Goal: Information Seeking & Learning: Learn about a topic

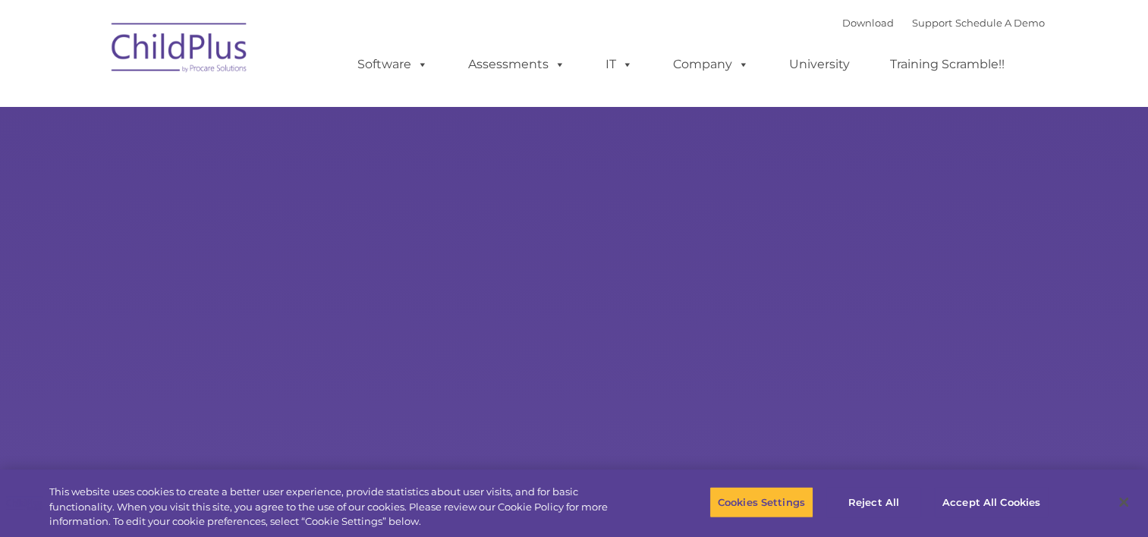
select select "MEDIUM"
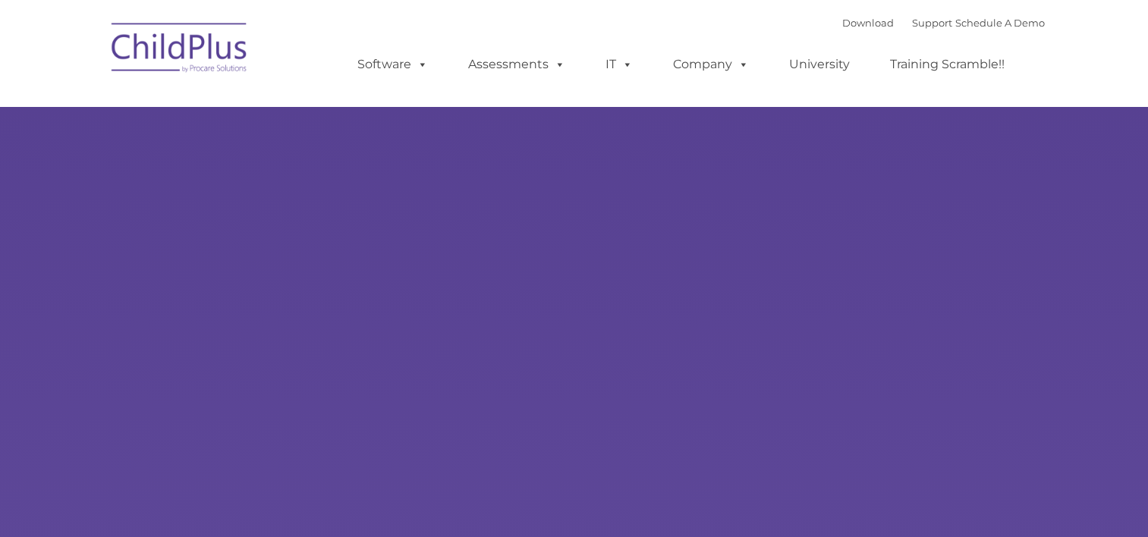
type input ""
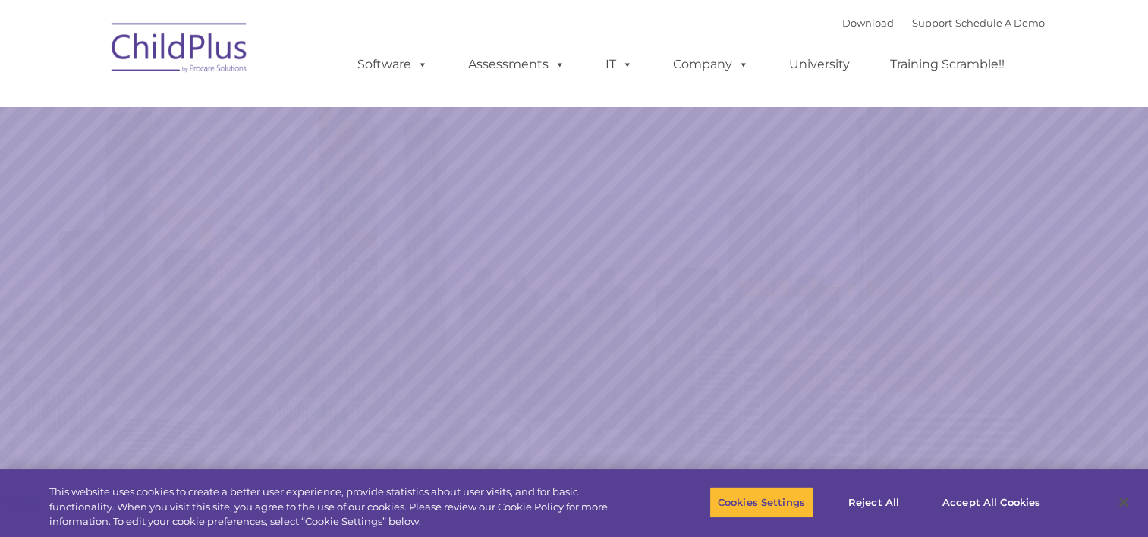
select select "MEDIUM"
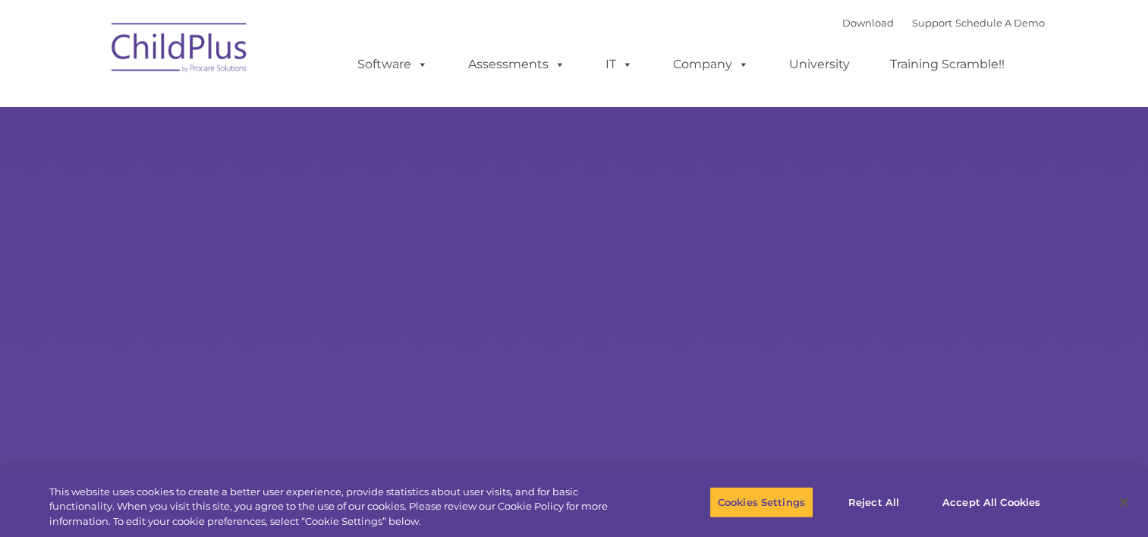
type input ""
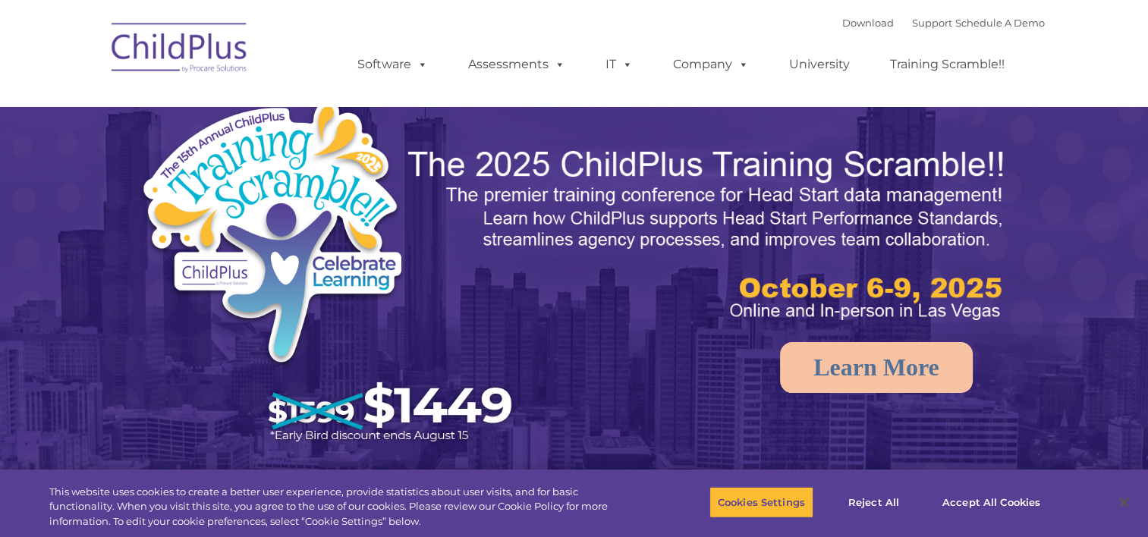
select select "MEDIUM"
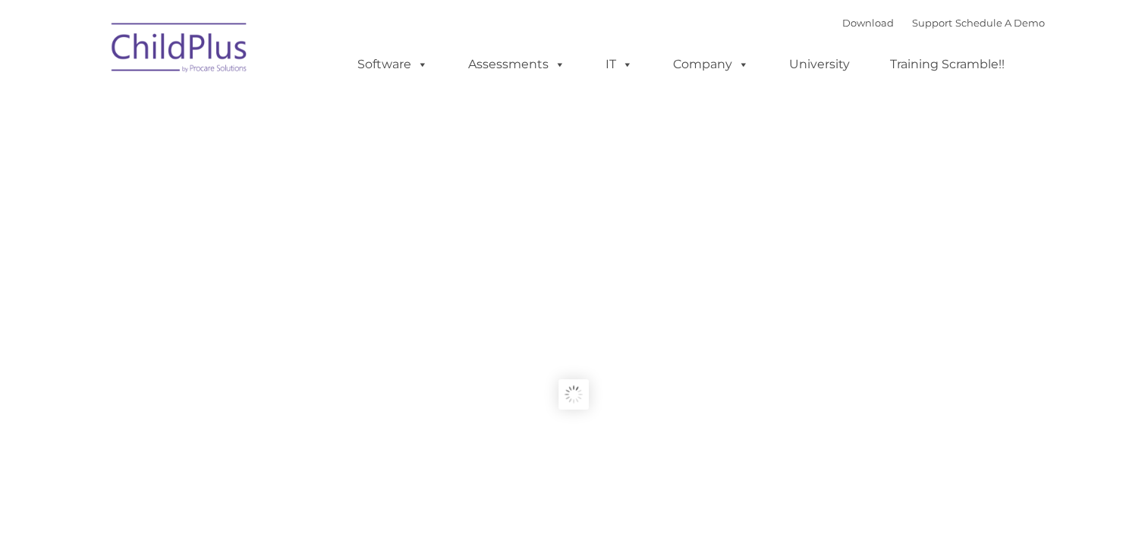
type input ""
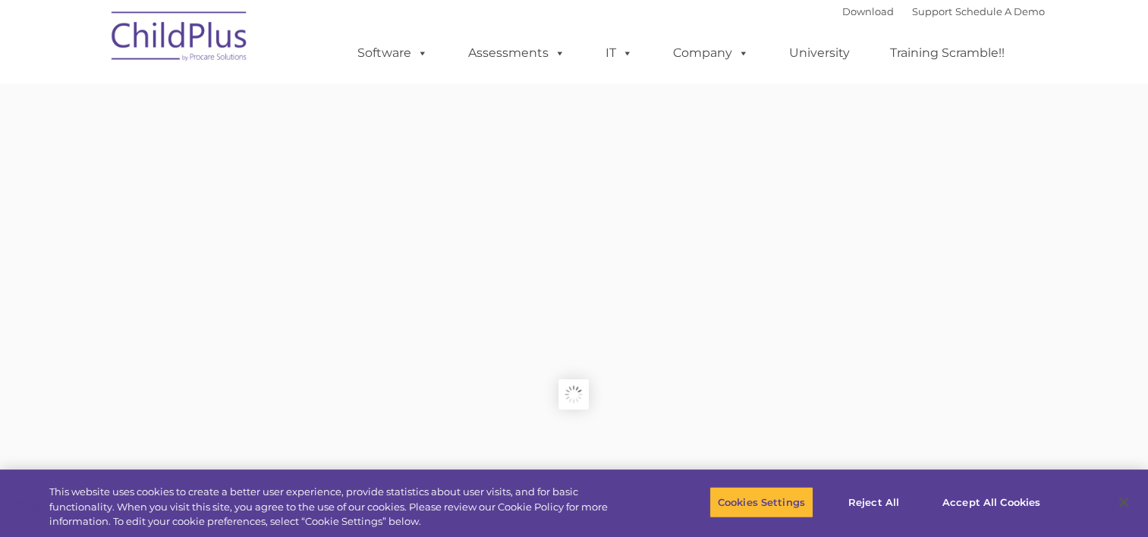
drag, startPoint x: 959, startPoint y: 4, endPoint x: 946, endPoint y: 2, distance: 13.7
click at [946, 2] on div "Download Support | Schedule A Demo " at bounding box center [943, 11] width 203 height 23
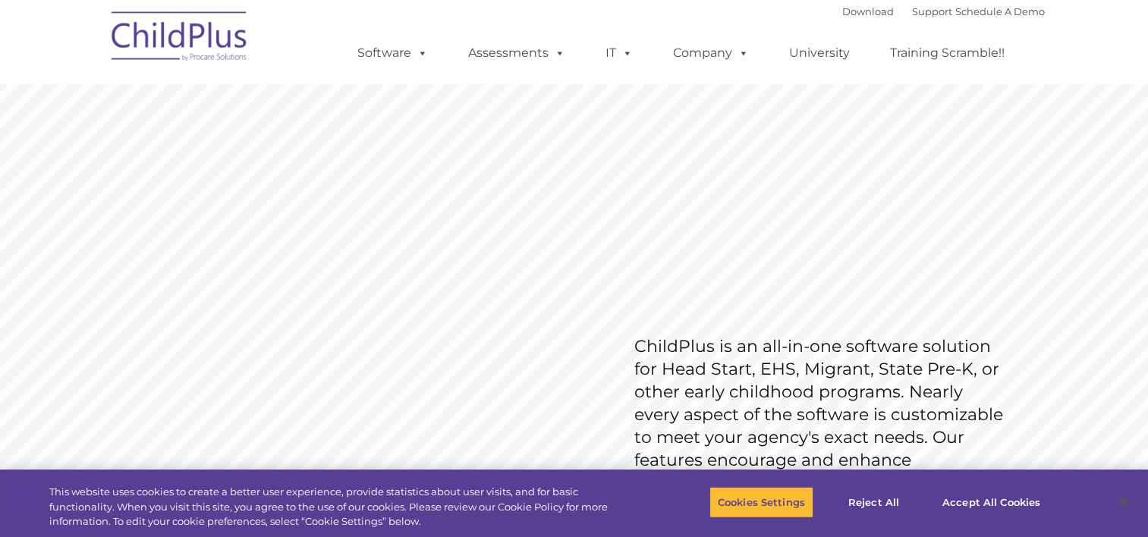
drag, startPoint x: 946, startPoint y: 2, endPoint x: 795, endPoint y: 24, distance: 151.9
click at [795, 24] on ul "Software ChildPlus: The original and most widely-used Head Start data managemen…" at bounding box center [686, 53] width 718 height 61
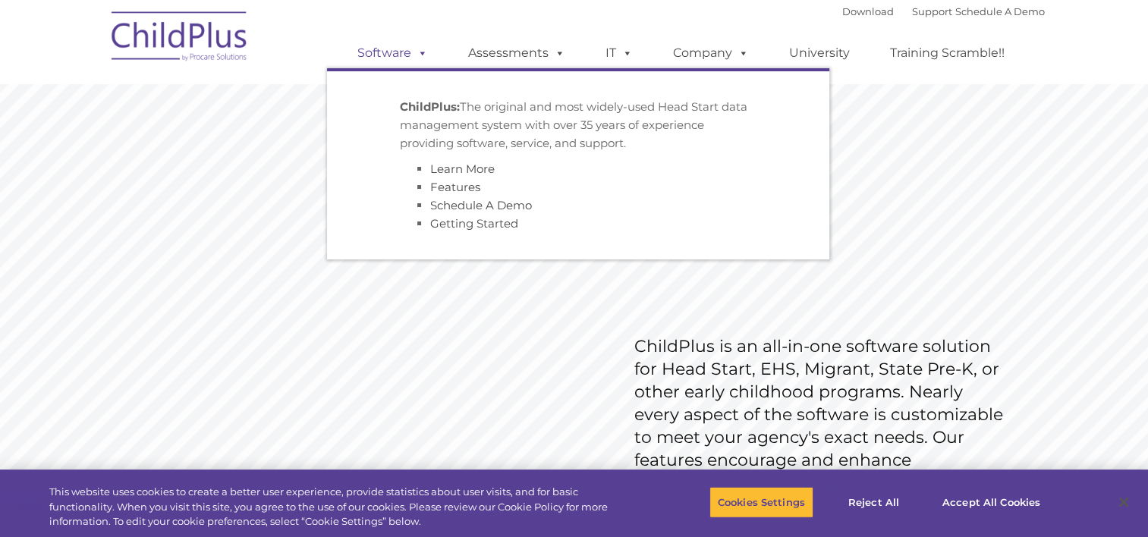
click at [389, 57] on link "Software" at bounding box center [392, 53] width 101 height 30
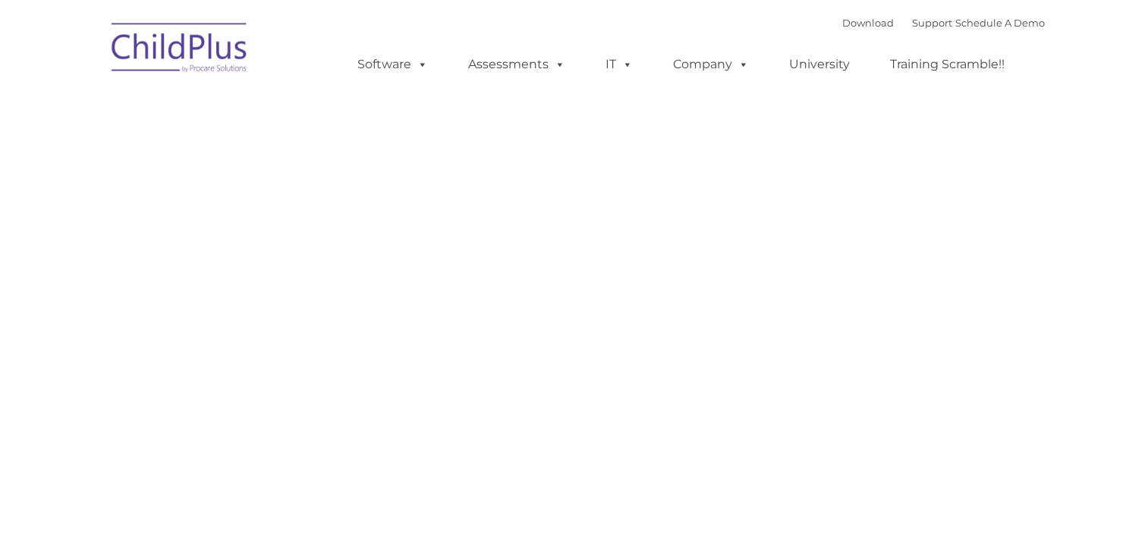
type input ""
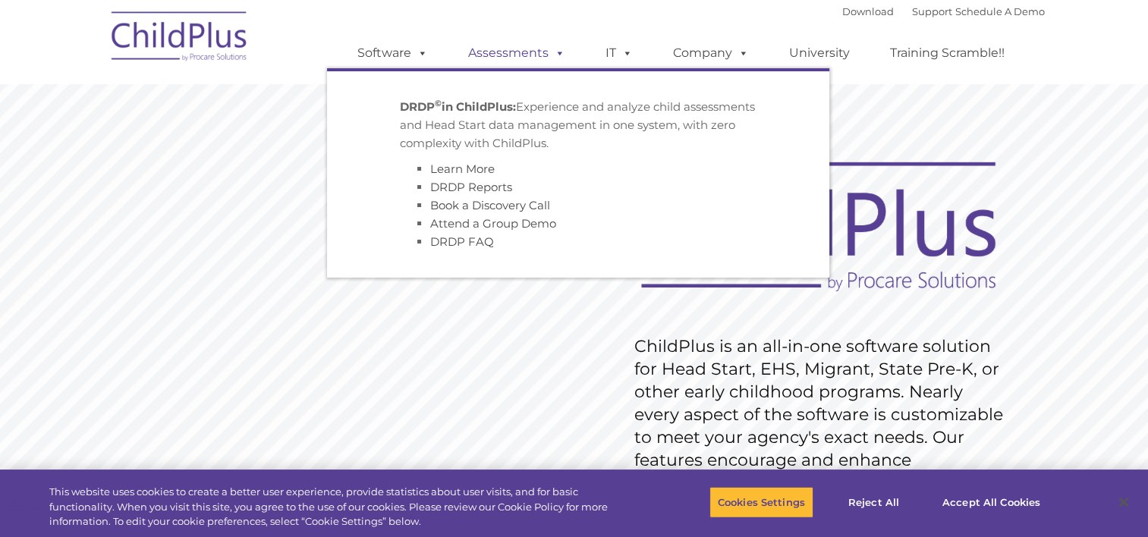
click at [512, 65] on link "Assessments" at bounding box center [517, 53] width 128 height 30
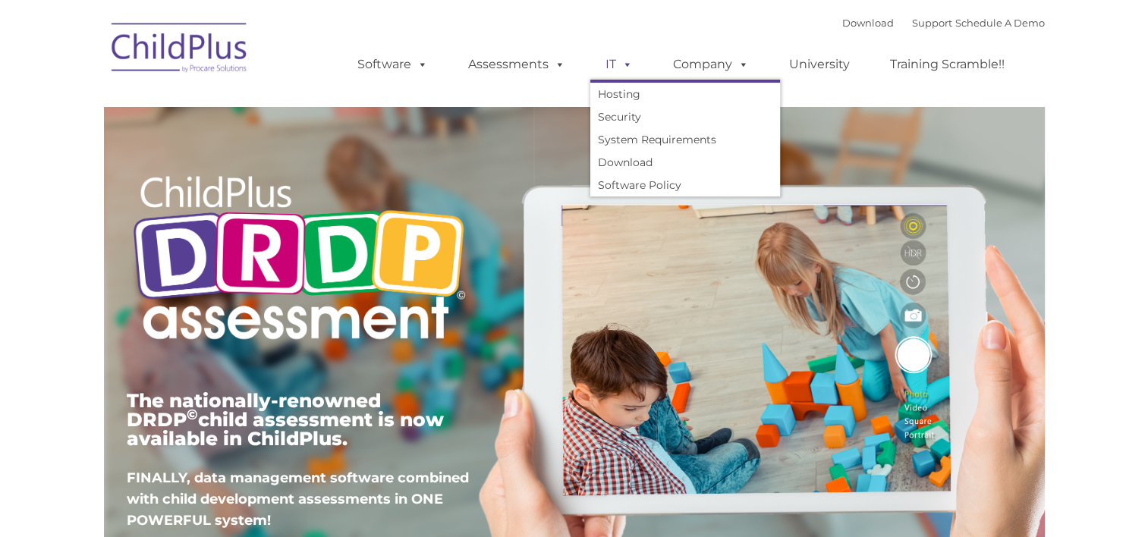
click at [622, 62] on span at bounding box center [624, 64] width 17 height 14
